Goal: Task Accomplishment & Management: Manage account settings

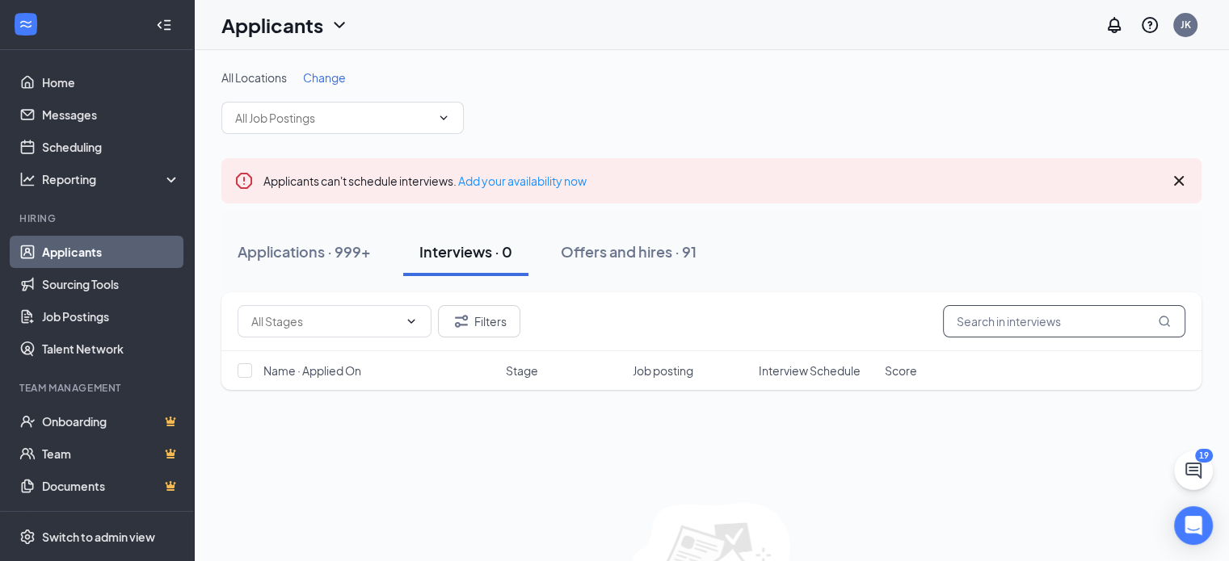
click at [1064, 332] on input "text" at bounding box center [1064, 321] width 242 height 32
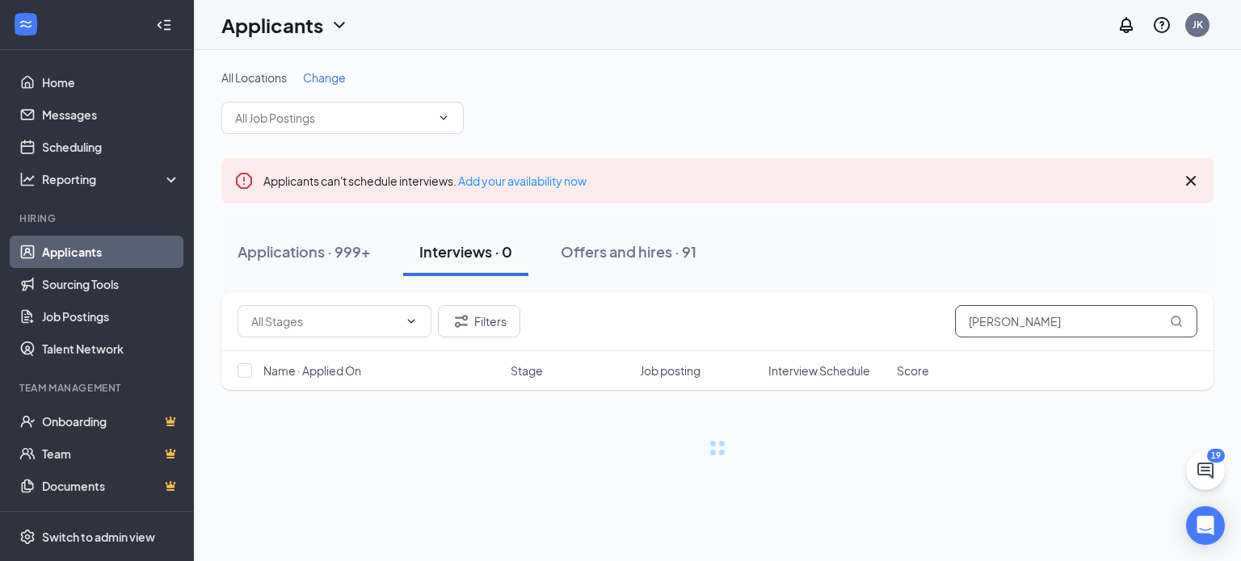
type input "[PERSON_NAME]"
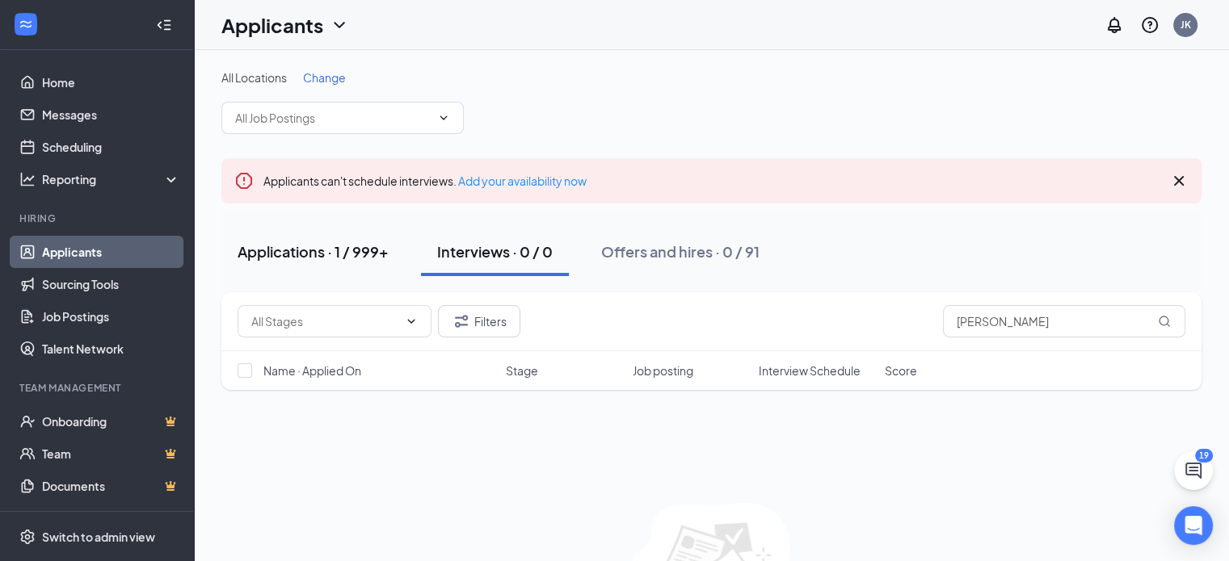
click at [355, 249] on div "Applications · 1 / 999+" at bounding box center [312, 252] width 151 height 20
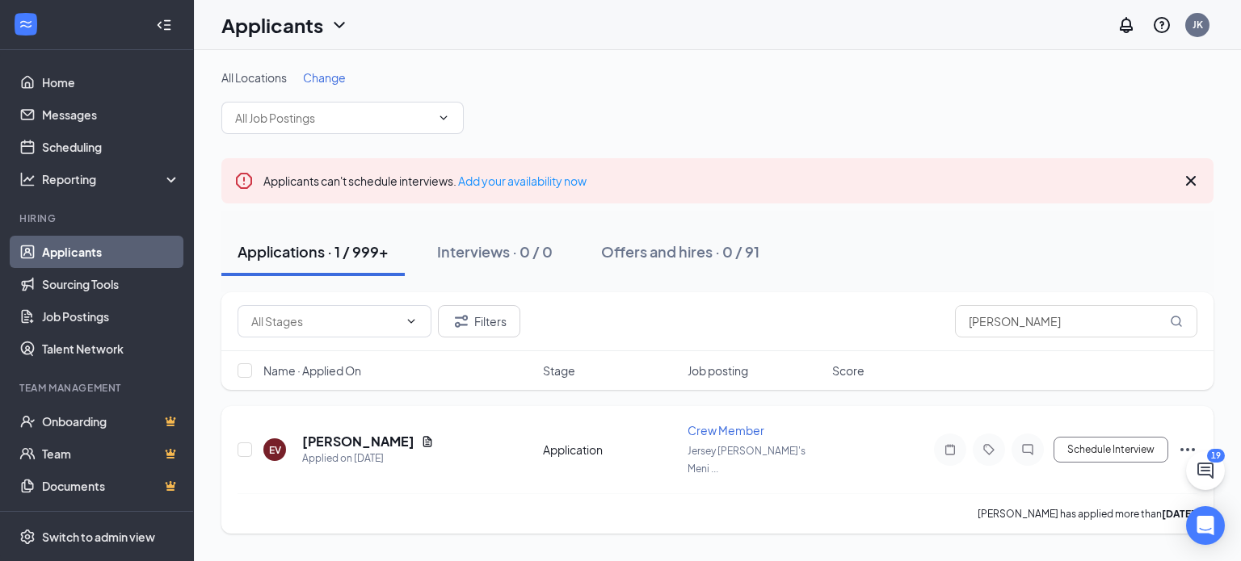
click at [1191, 444] on icon "Ellipses" at bounding box center [1187, 449] width 19 height 19
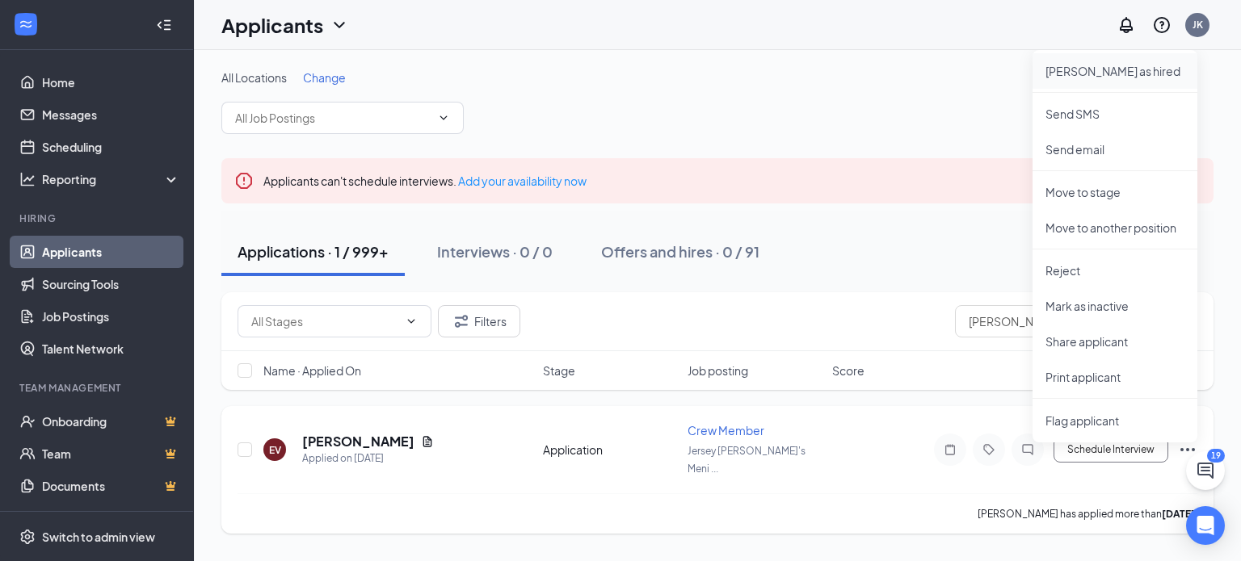
click at [1092, 68] on p "[PERSON_NAME] as hired" at bounding box center [1114, 71] width 139 height 16
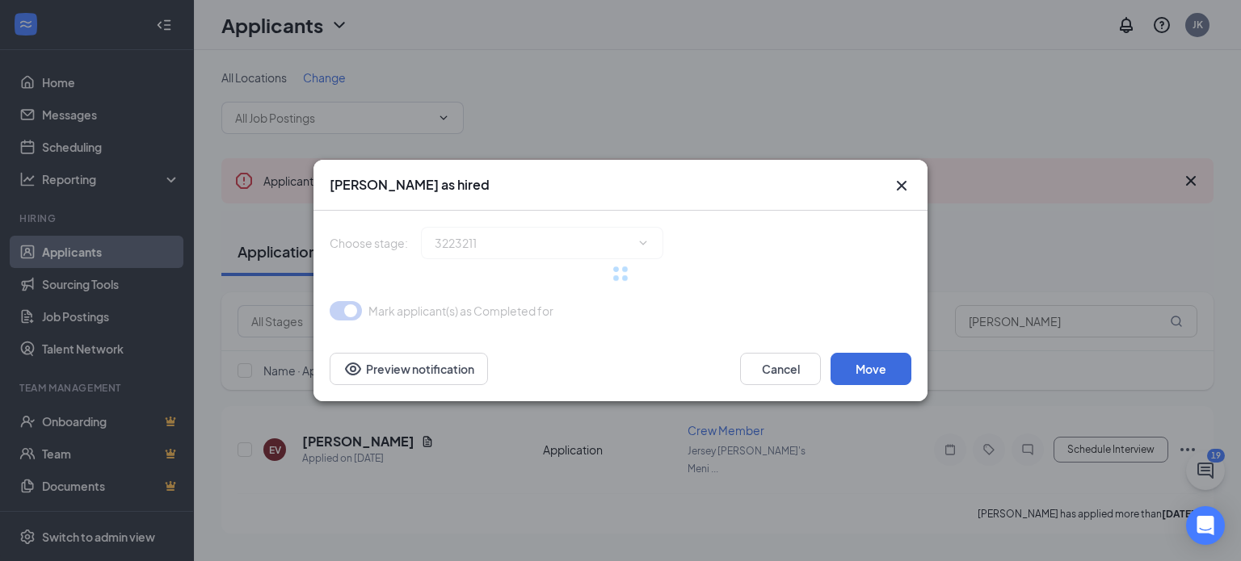
type input "Hiring Complete (final stage)"
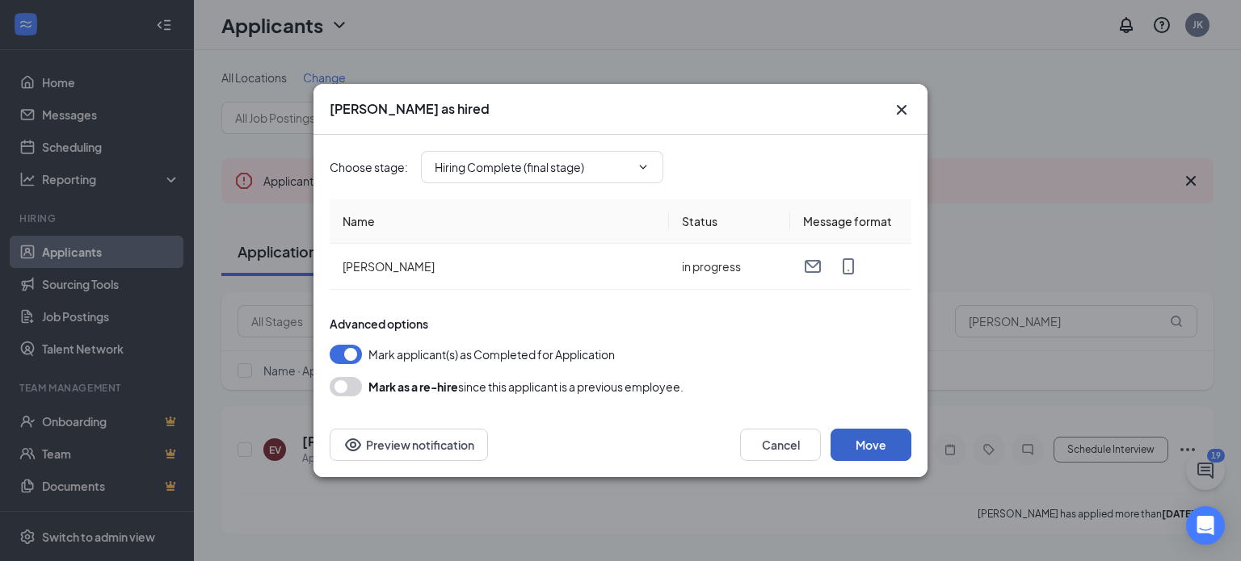
click at [860, 443] on button "Move" at bounding box center [870, 445] width 81 height 32
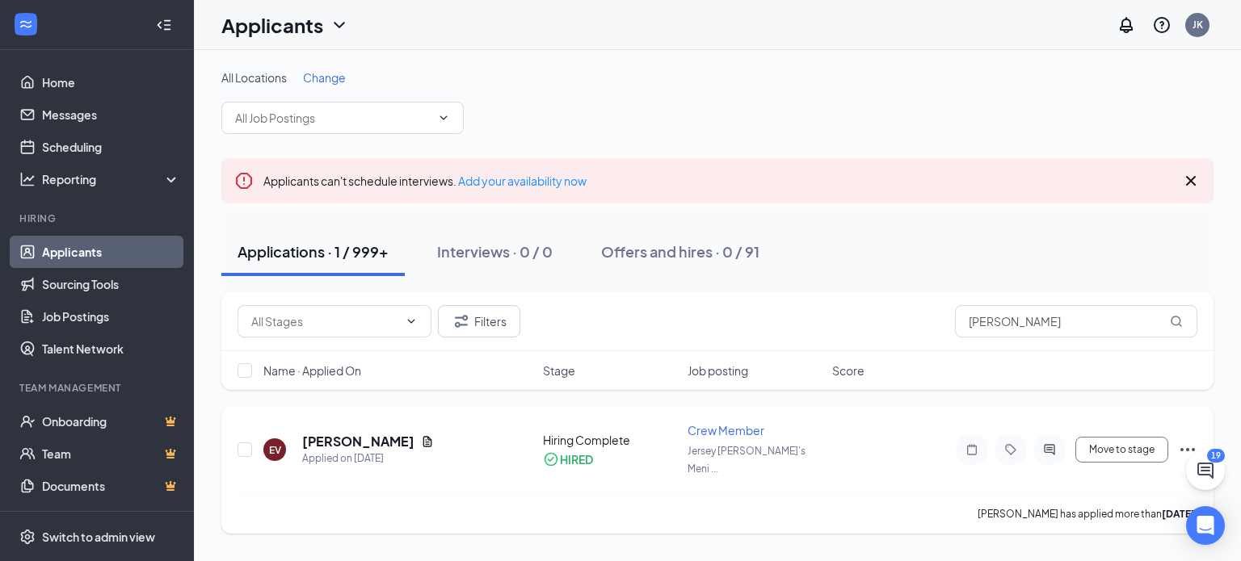
click at [1185, 440] on icon "Ellipses" at bounding box center [1187, 449] width 19 height 19
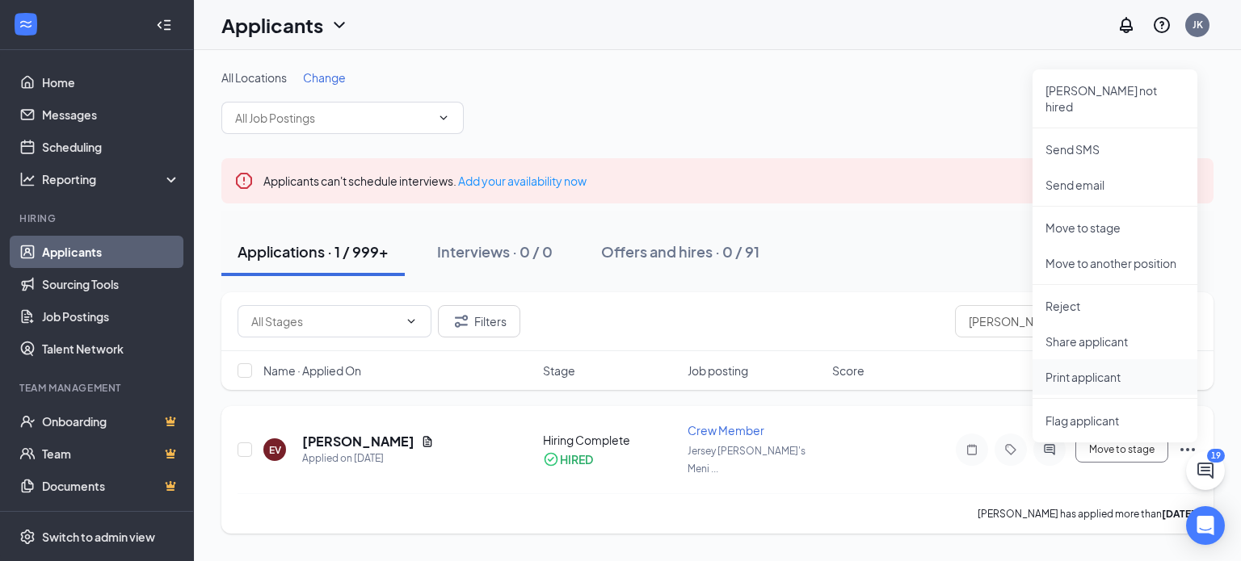
click at [1086, 369] on p "Print applicant" at bounding box center [1114, 377] width 139 height 16
